Goal: Check status: Check status

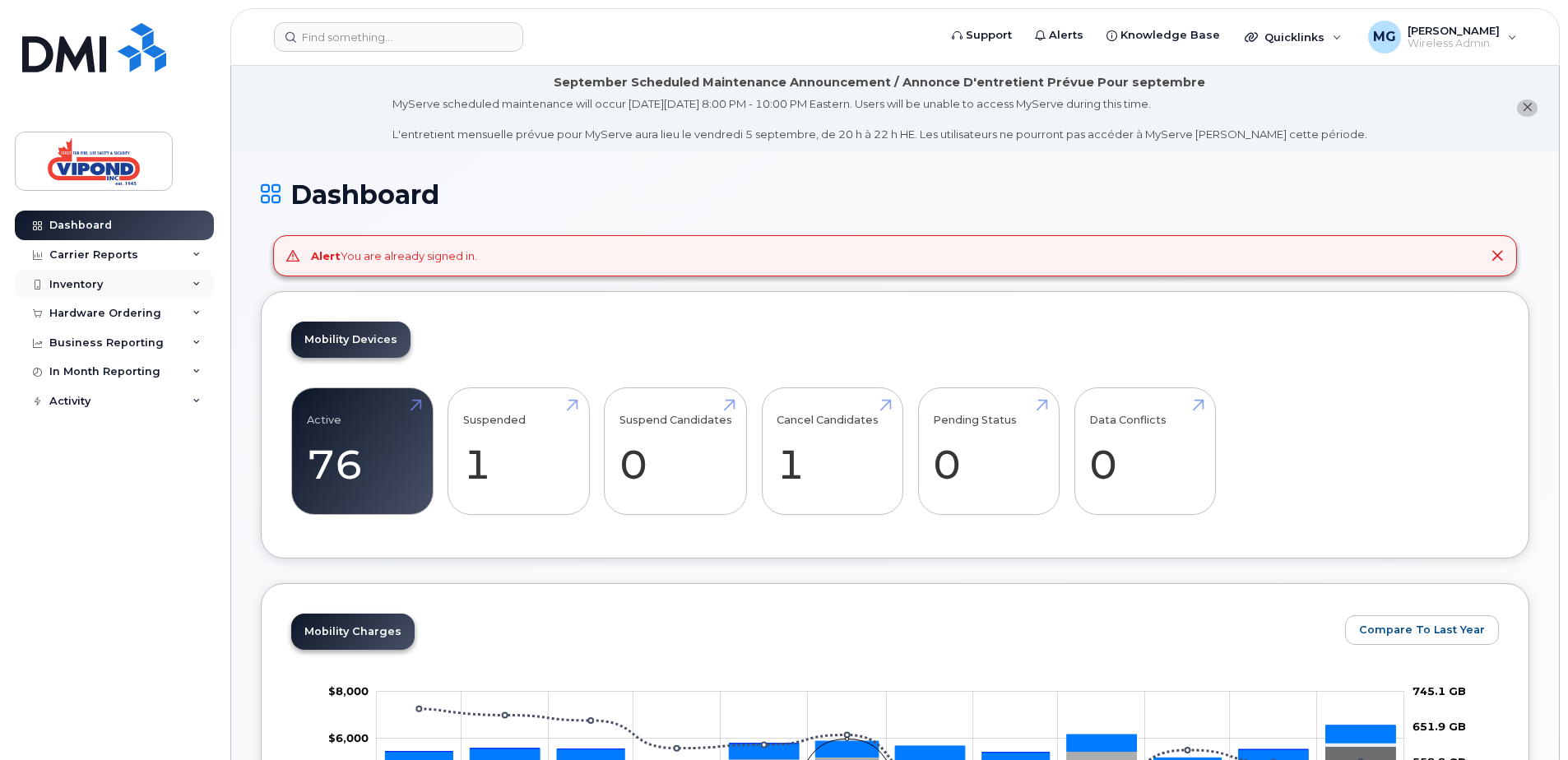
click at [73, 280] on div "Inventory" at bounding box center [76, 284] width 54 height 13
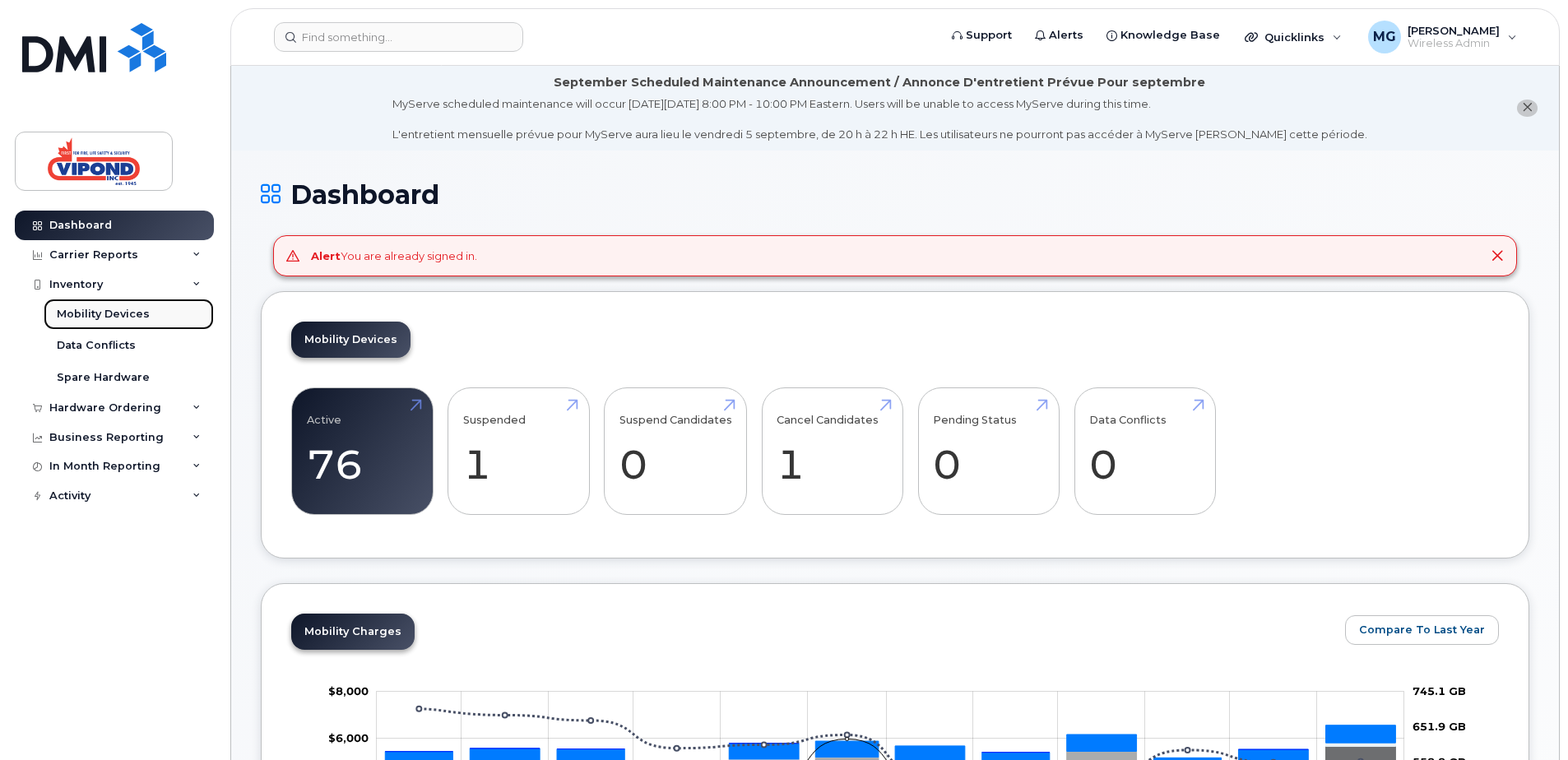
click at [105, 312] on div "Mobility Devices" at bounding box center [104, 314] width 93 height 15
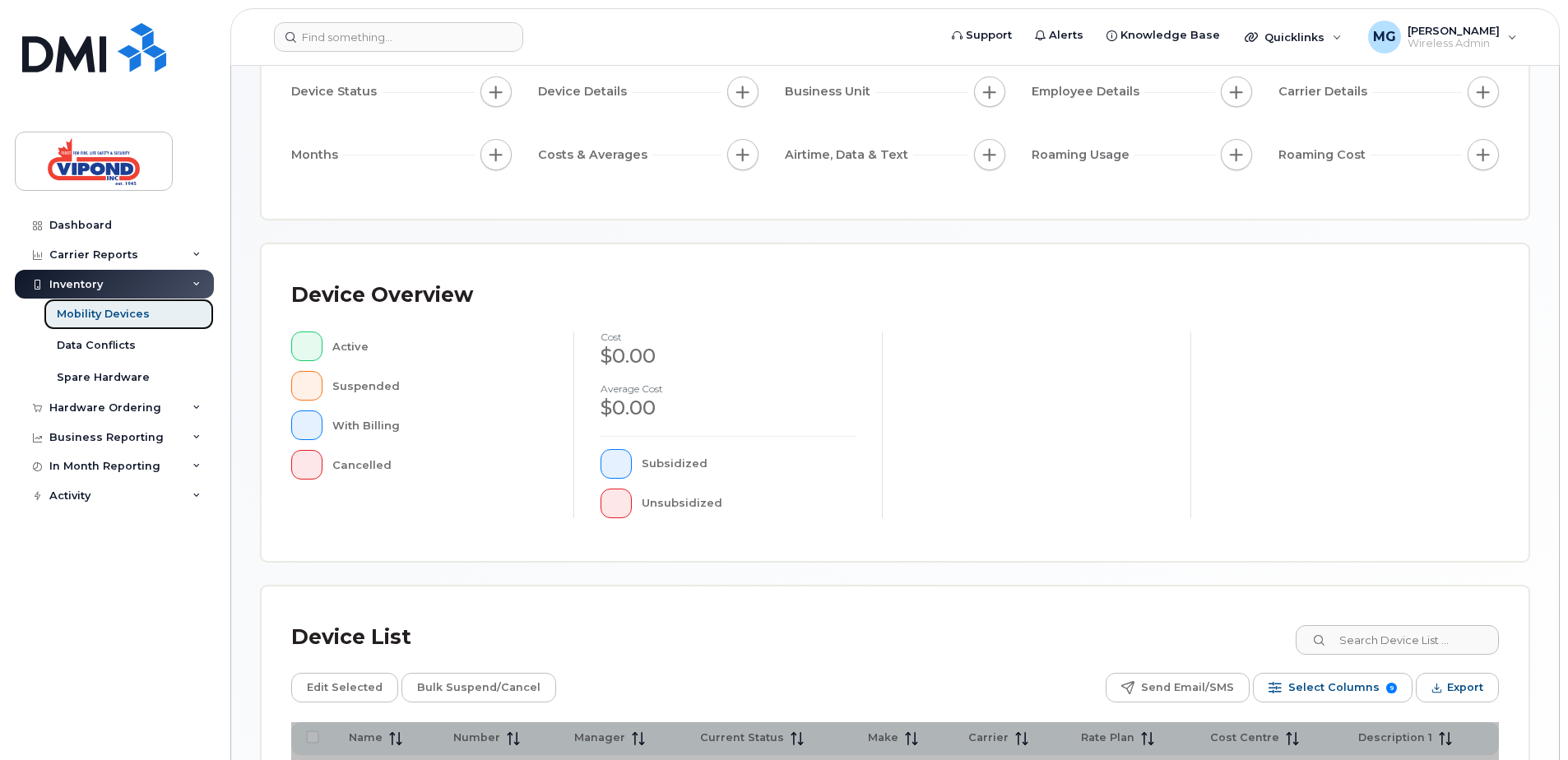
scroll to position [371, 0]
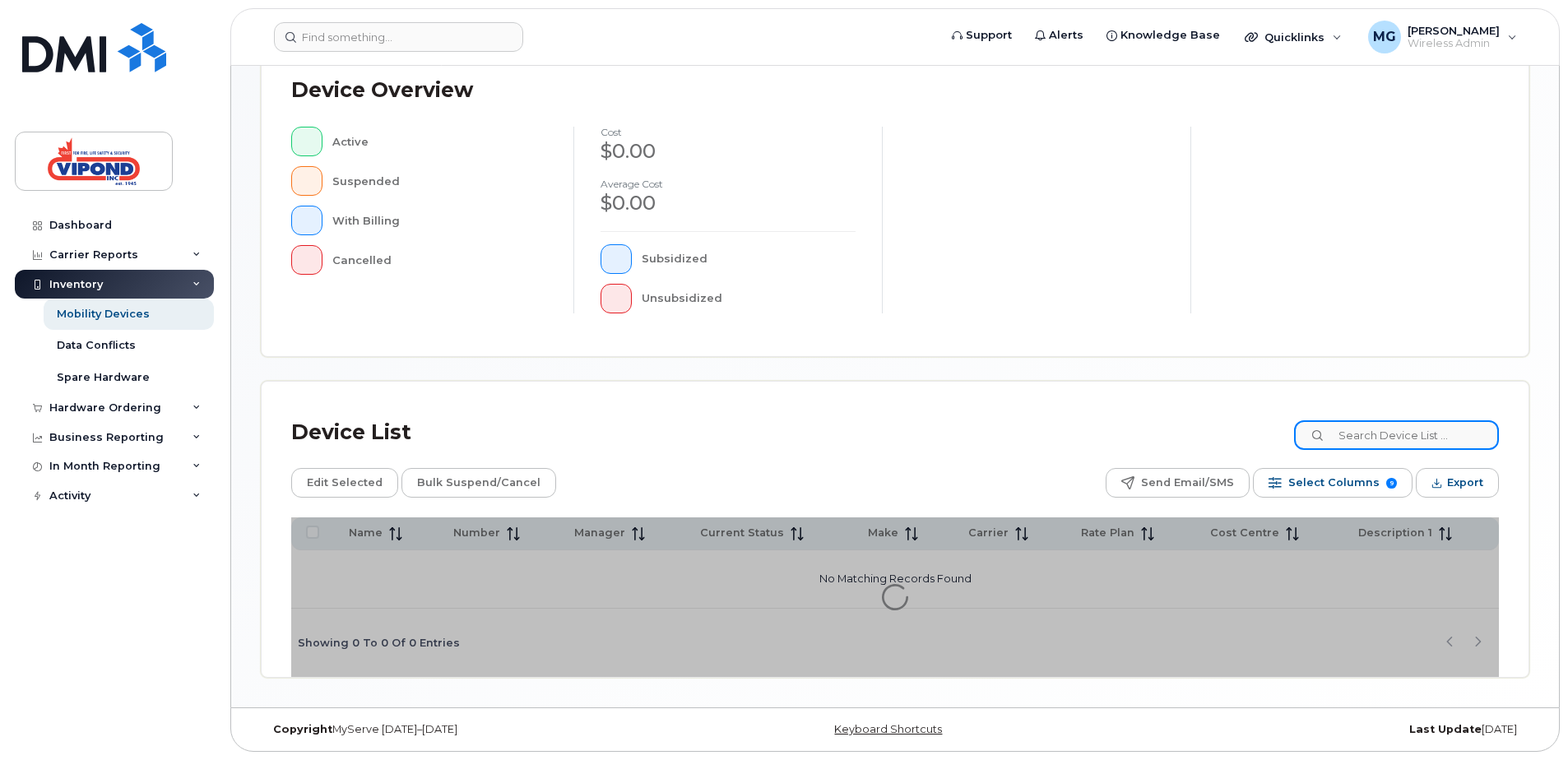
click at [1373, 440] on input at bounding box center [1396, 435] width 204 height 29
type input "jesse"
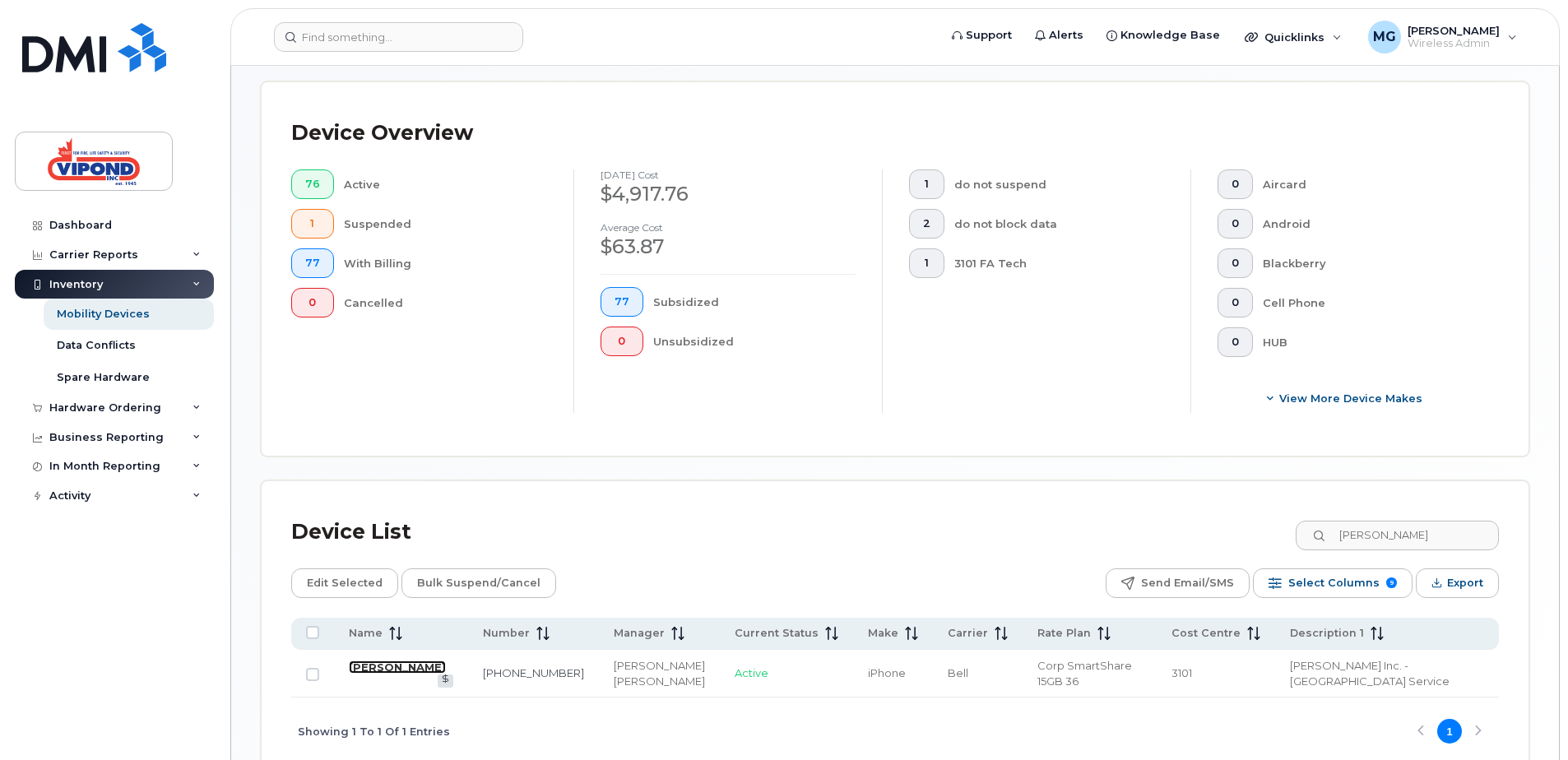
click at [396, 673] on link "[PERSON_NAME]" at bounding box center [397, 667] width 97 height 13
